Goal: Navigation & Orientation: Find specific page/section

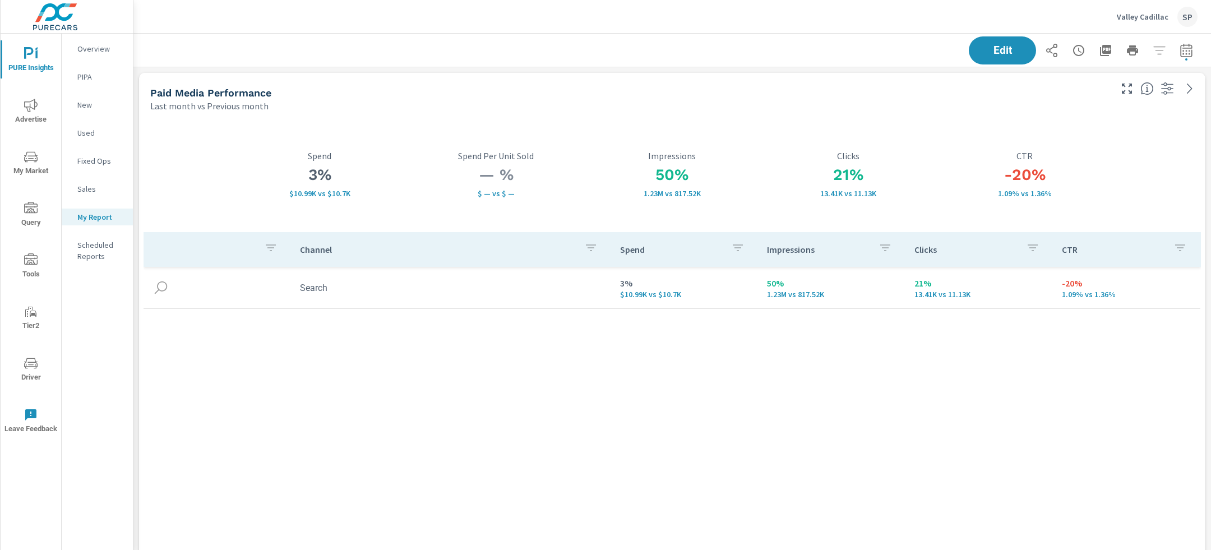
scroll to position [3745, 1078]
click at [1136, 11] on div "Valley Cadillac SP" at bounding box center [1157, 17] width 81 height 20
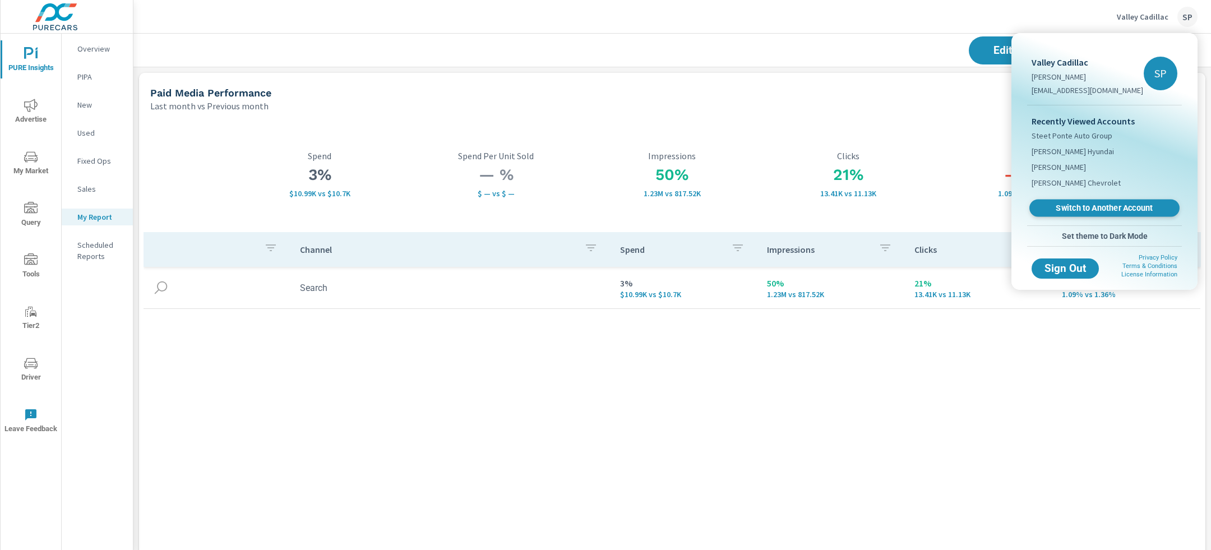
click at [1086, 207] on span "Switch to Another Account" at bounding box center [1103, 208] width 137 height 11
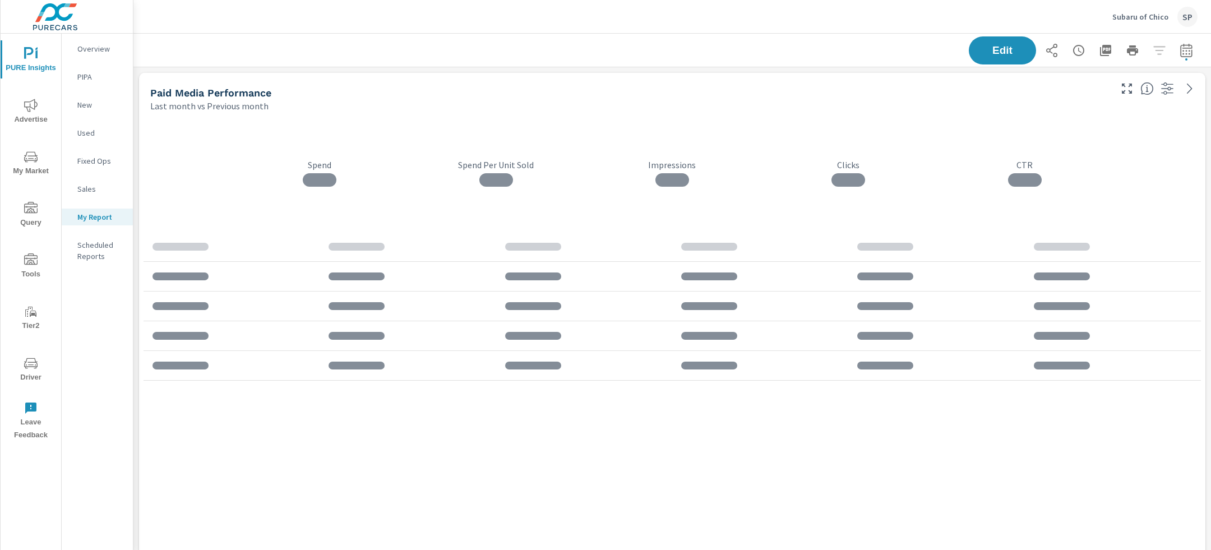
scroll to position [4261, 1078]
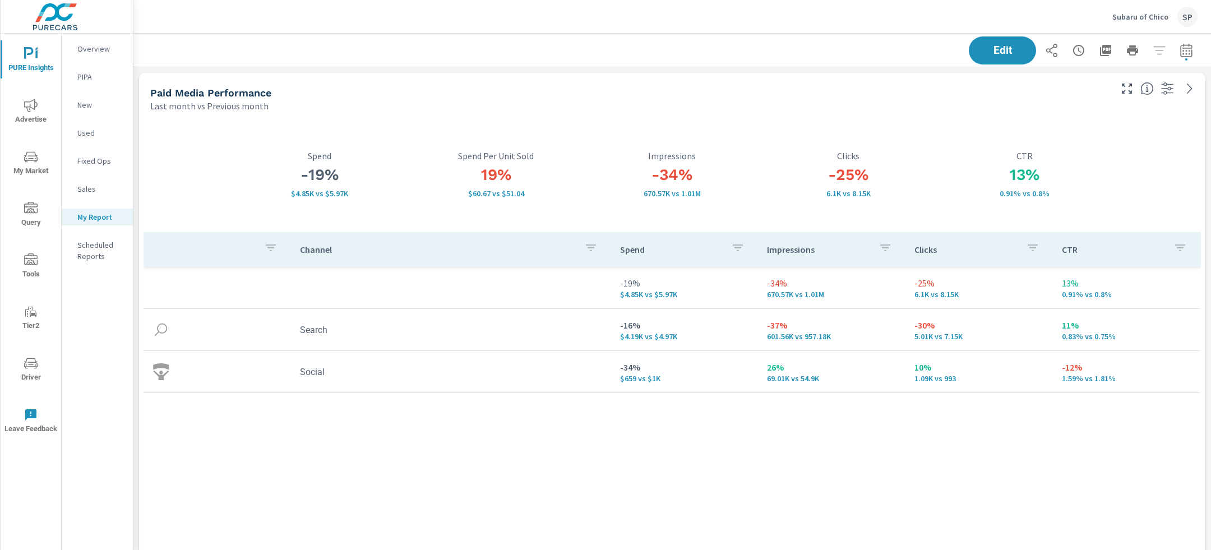
click at [33, 111] on icon "nav menu" at bounding box center [30, 105] width 13 height 13
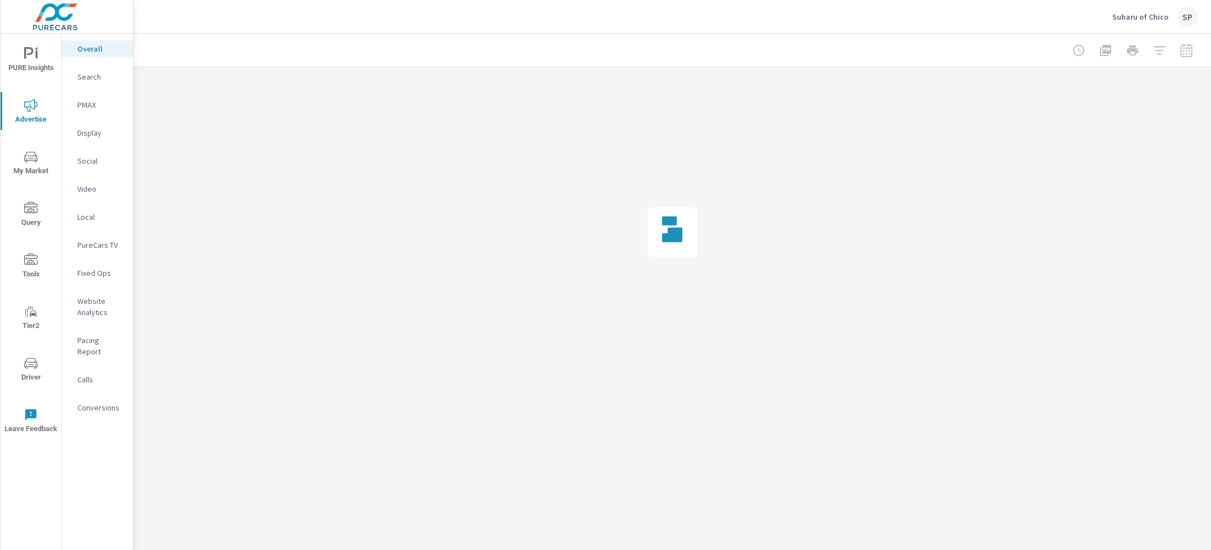
click at [82, 160] on p "Social" at bounding box center [100, 160] width 47 height 11
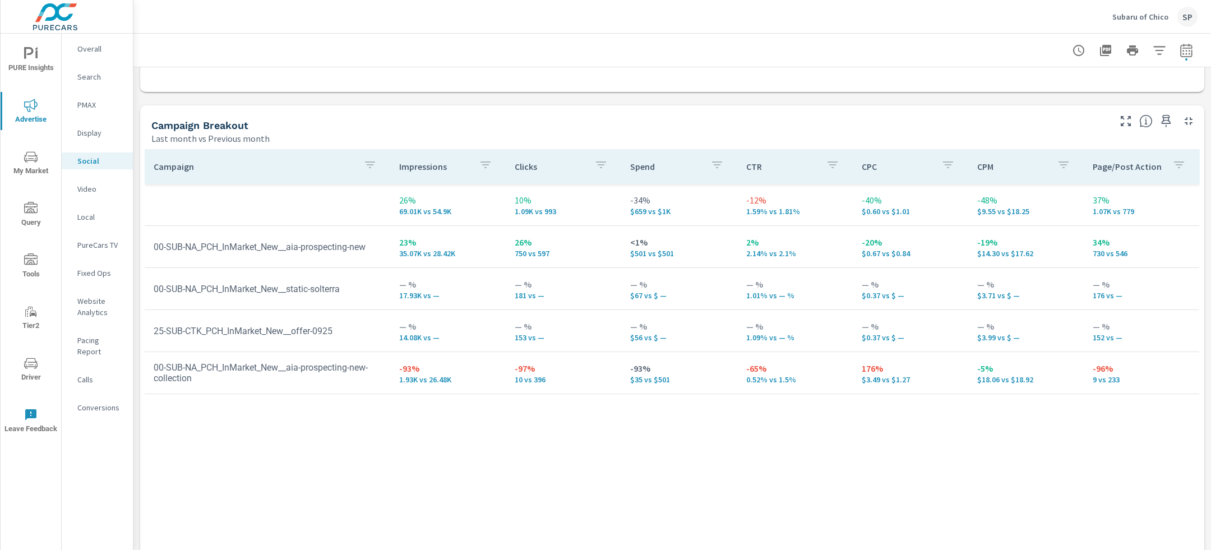
scroll to position [445, 0]
click at [35, 59] on icon "nav menu" at bounding box center [30, 53] width 13 height 13
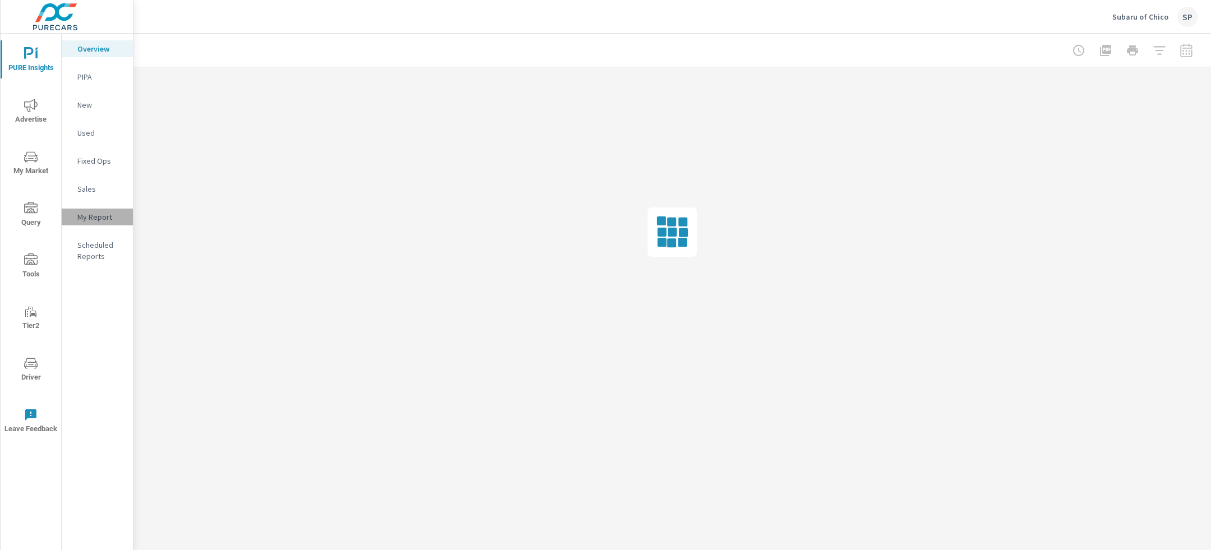
click at [97, 215] on p "My Report" at bounding box center [100, 216] width 47 height 11
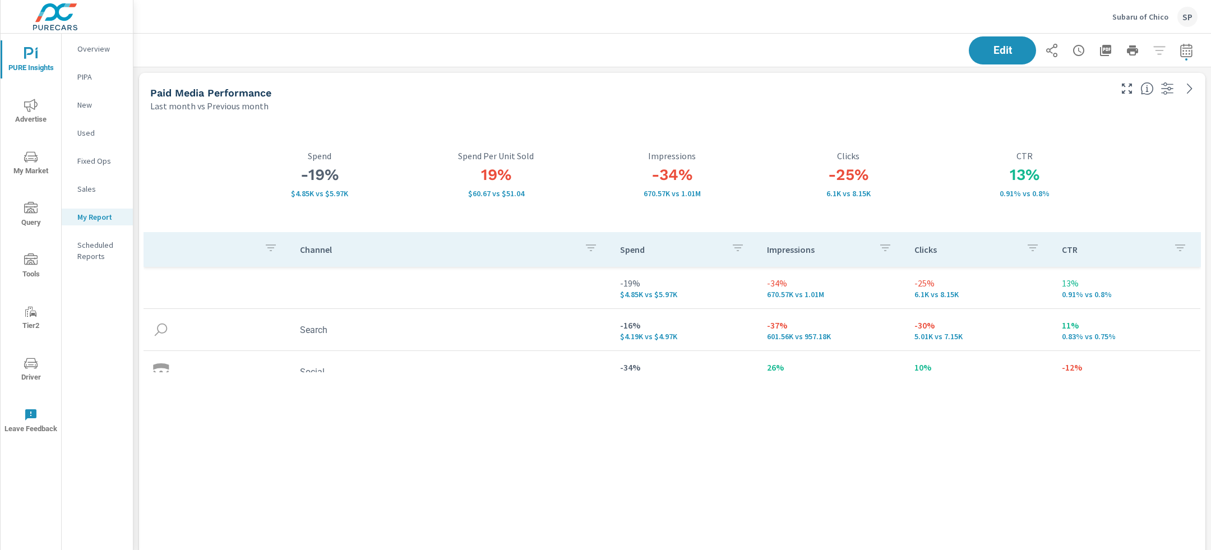
scroll to position [4261, 1078]
click at [1107, 45] on icon "button" at bounding box center [1105, 50] width 11 height 11
